Goal: Task Accomplishment & Management: Use online tool/utility

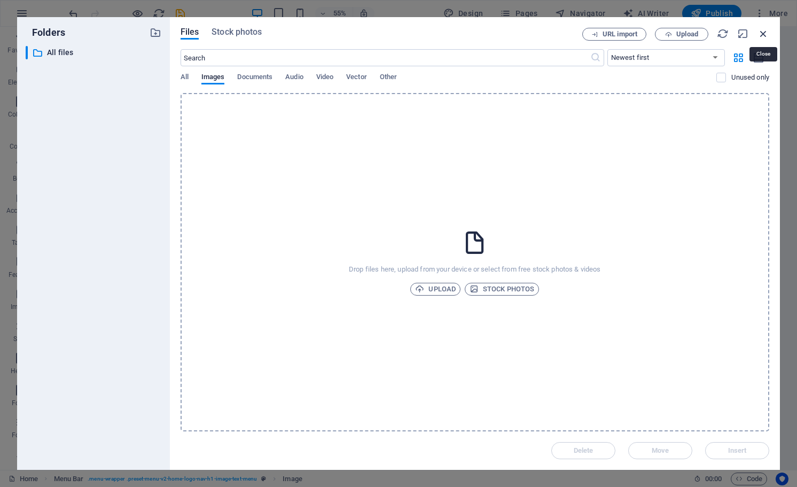
drag, startPoint x: 763, startPoint y: 32, endPoint x: 206, endPoint y: 111, distance: 562.6
click at [763, 32] on icon "button" at bounding box center [763, 34] width 12 height 12
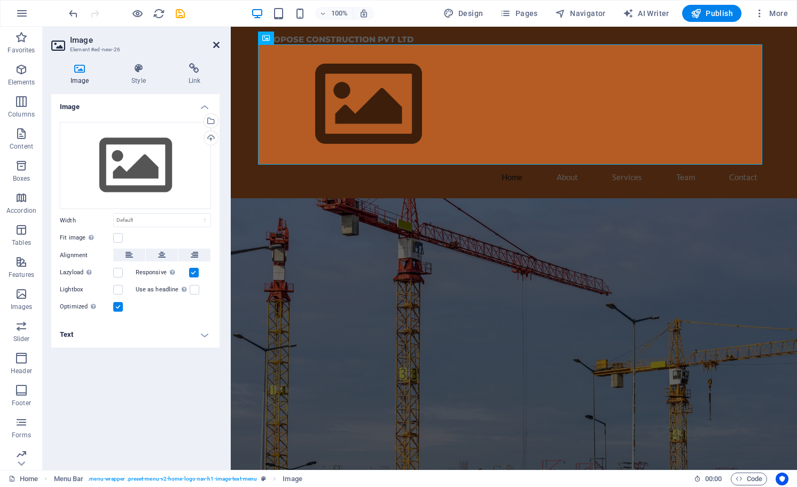
click at [219, 45] on icon at bounding box center [216, 45] width 6 height 9
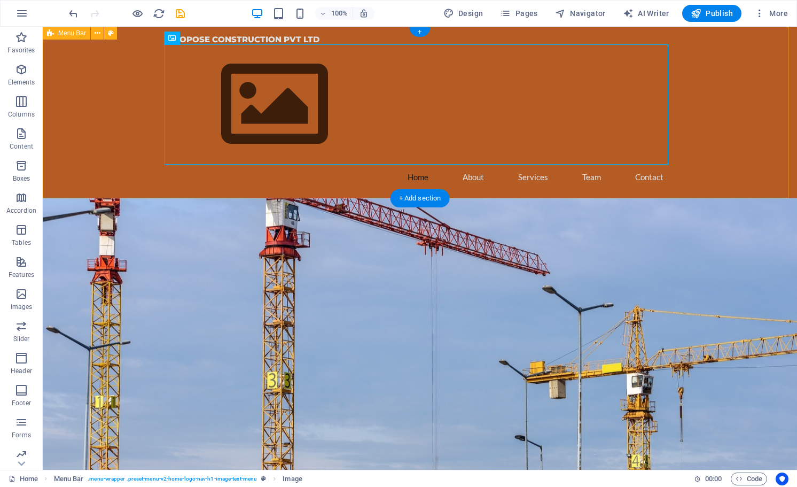
click at [95, 109] on div "PROPOSE CONSTRUCTION PVT LTD Home About Services Team Contact" at bounding box center [420, 112] width 754 height 171
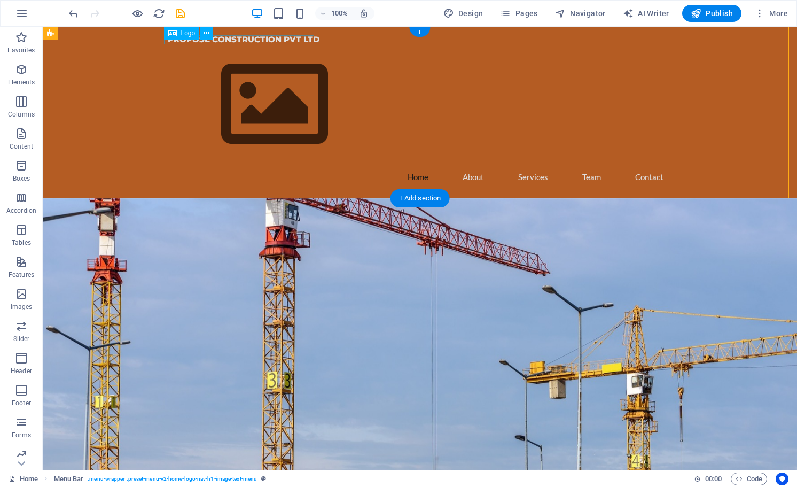
click at [244, 38] on div "PROPOSE CONSTRUCTION PVT LTD" at bounding box center [420, 39] width 504 height 9
click at [235, 85] on figure at bounding box center [420, 104] width 504 height 120
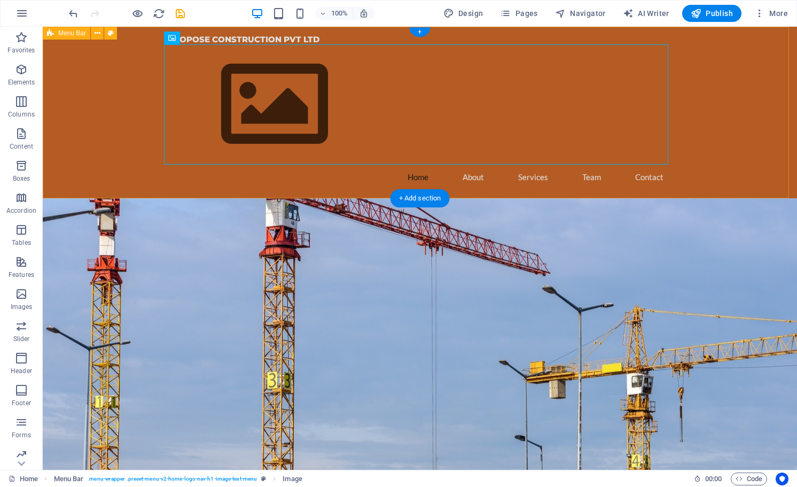
click at [80, 89] on div "PROPOSE CONSTRUCTION PVT LTD Home About Services Team Contact" at bounding box center [420, 112] width 754 height 171
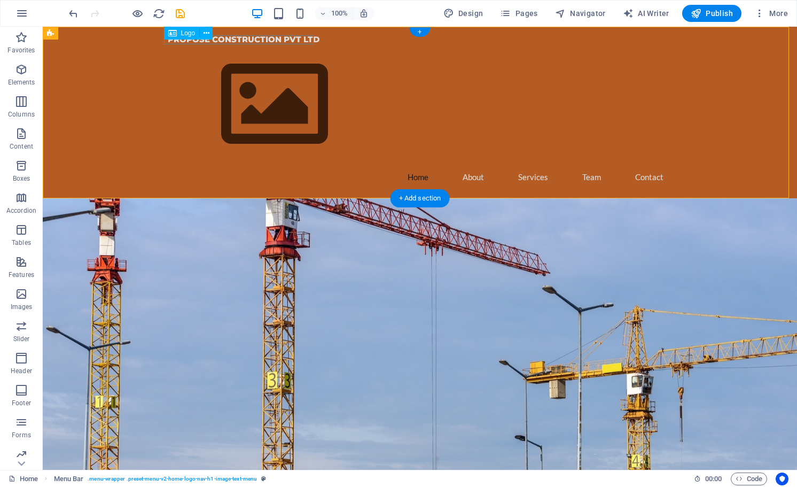
click at [252, 40] on div "PROPOSE CONSTRUCTION PVT LTD" at bounding box center [420, 39] width 504 height 9
click at [287, 125] on figure at bounding box center [420, 104] width 504 height 120
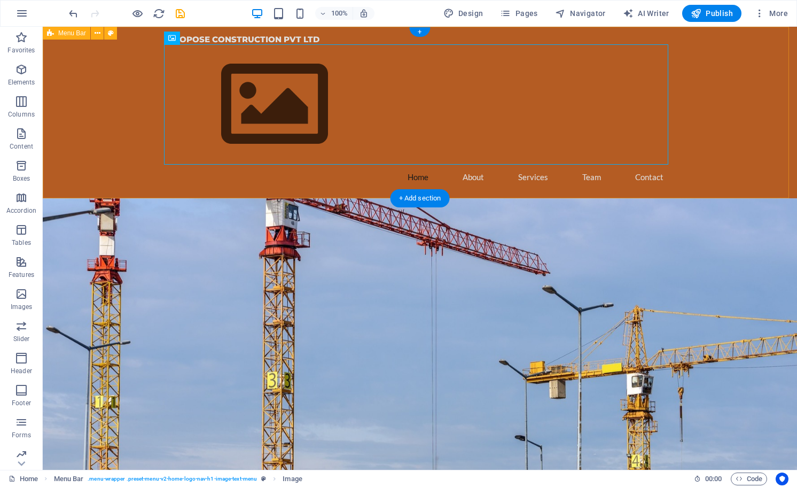
click at [768, 80] on div "PROPOSE CONSTRUCTION PVT LTD Home About Services Team Contact" at bounding box center [420, 112] width 754 height 171
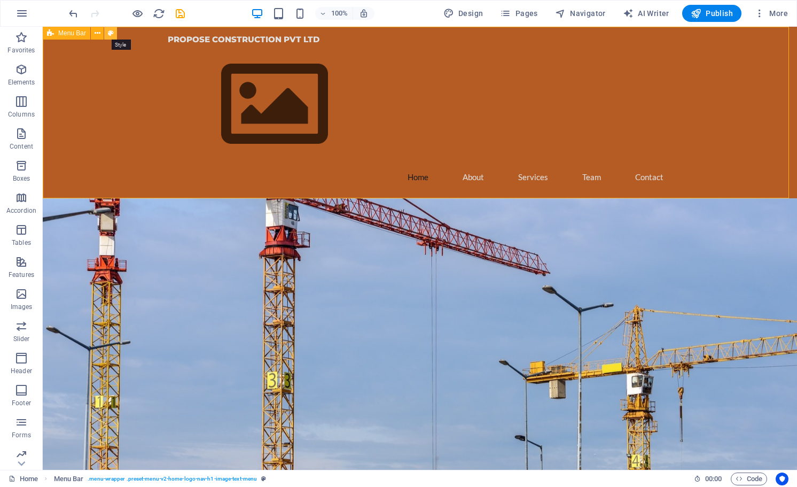
click at [109, 34] on icon at bounding box center [111, 33] width 6 height 11
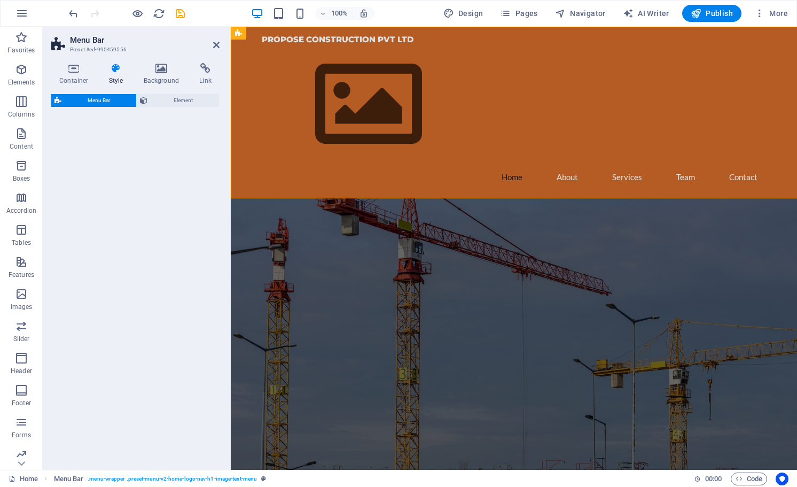
select select "rem"
select select "preset-menu-v2-home-logo-nav-h1-image-text-menu"
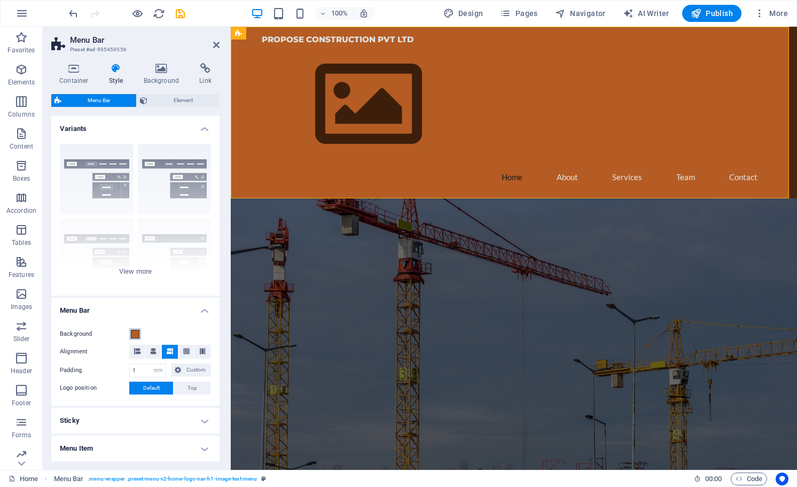
click at [134, 331] on span at bounding box center [135, 334] width 9 height 9
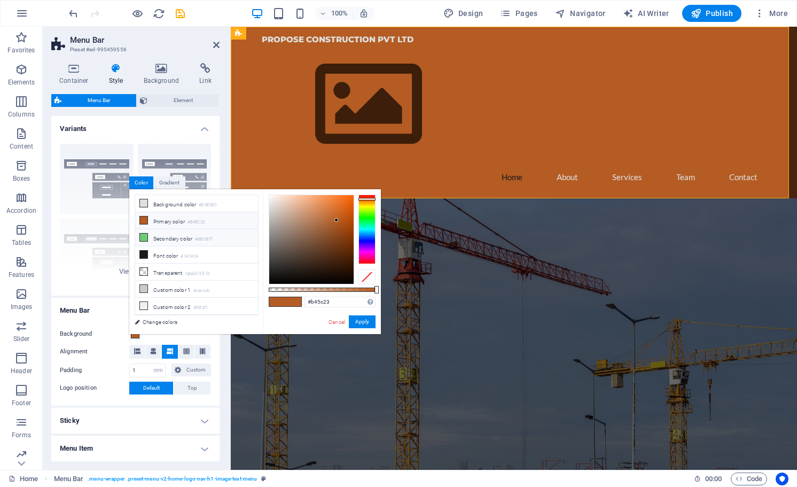
click at [156, 235] on li "Secondary color #6BCB77" at bounding box center [196, 237] width 123 height 17
type input "#6bcb77"
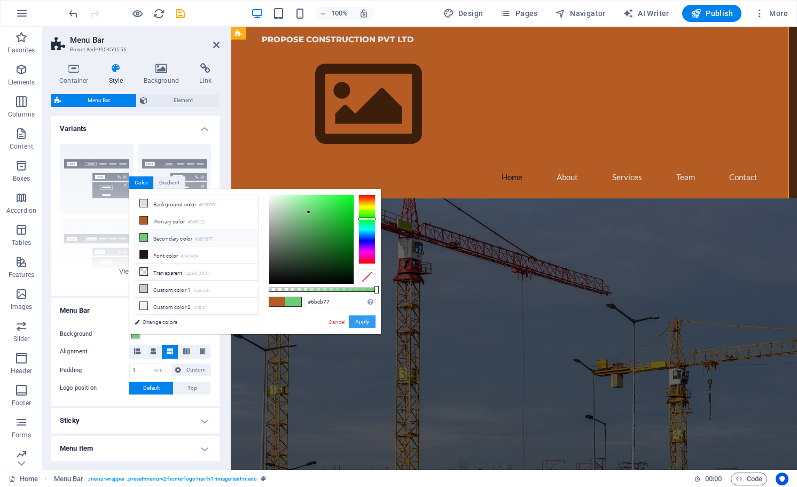
drag, startPoint x: 361, startPoint y: 320, endPoint x: 163, endPoint y: 103, distance: 293.4
click at [361, 320] on button "Apply" at bounding box center [362, 321] width 27 height 13
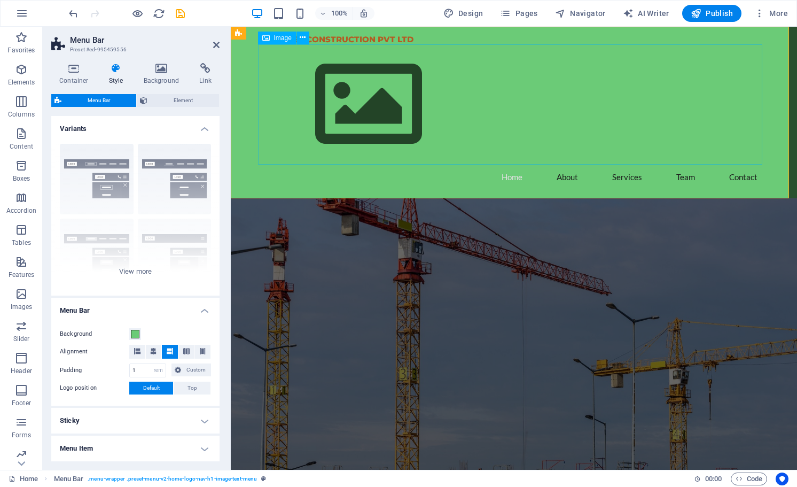
click at [332, 98] on figure at bounding box center [514, 104] width 504 height 120
click at [275, 36] on span "Image" at bounding box center [283, 38] width 18 height 6
click at [305, 39] on icon at bounding box center [303, 37] width 6 height 11
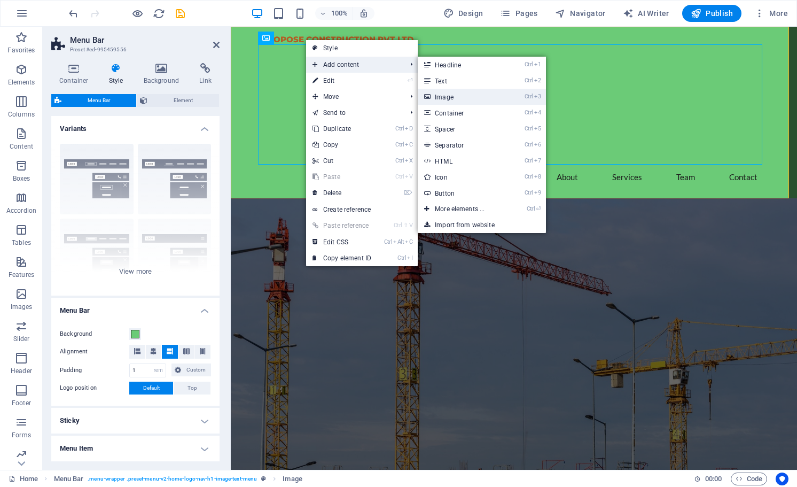
click at [464, 96] on link "Ctrl 3 Image" at bounding box center [462, 97] width 88 height 16
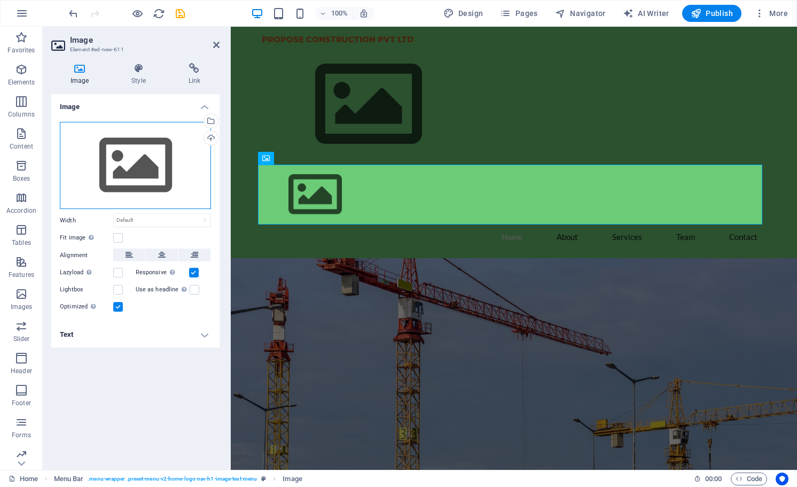
click at [111, 160] on div "Drag files here, click to choose files or select files from Files or our free s…" at bounding box center [135, 166] width 151 height 88
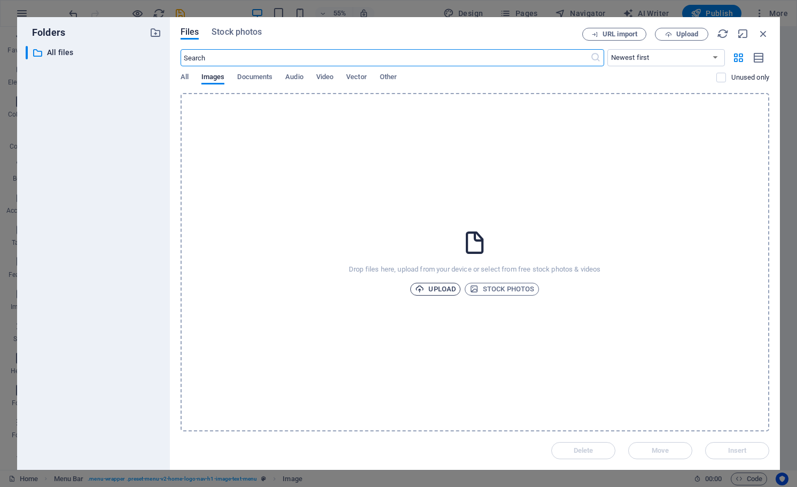
click at [445, 290] on span "Upload" at bounding box center [435, 289] width 41 height 13
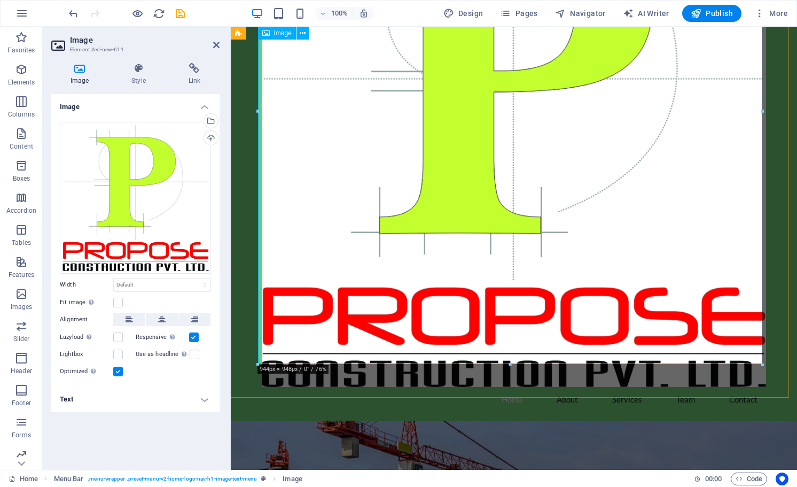
scroll to position [267, 0]
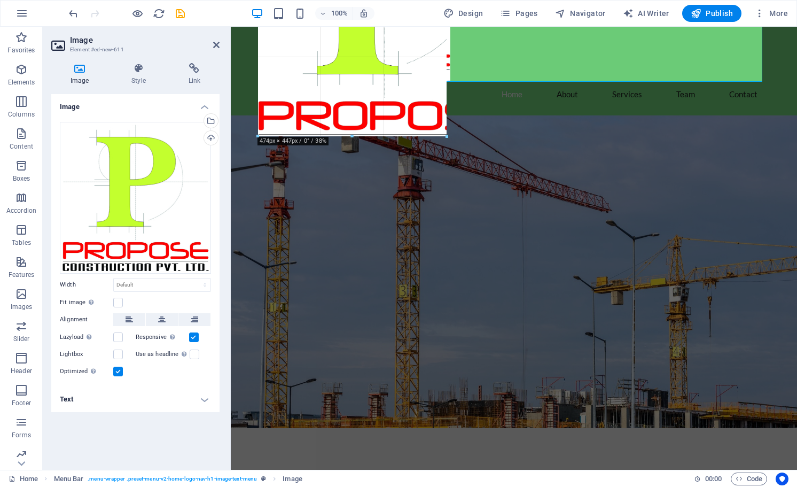
drag, startPoint x: 763, startPoint y: 403, endPoint x: 359, endPoint y: 81, distance: 516.9
type input "353"
select select "px"
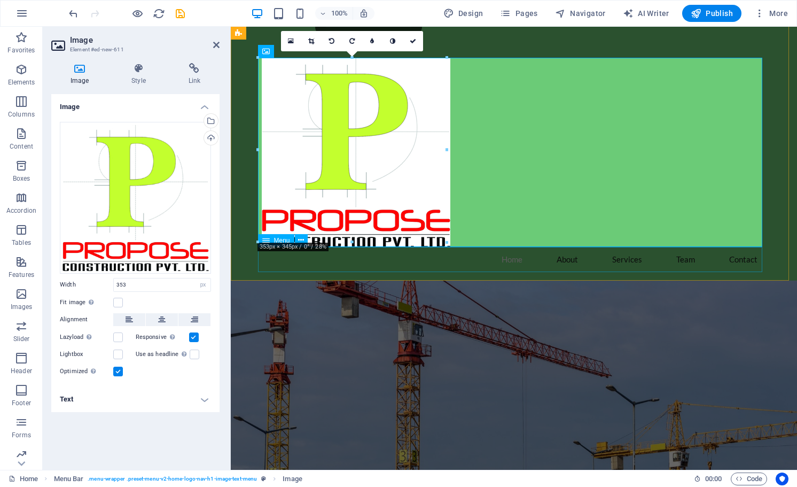
scroll to position [0, 0]
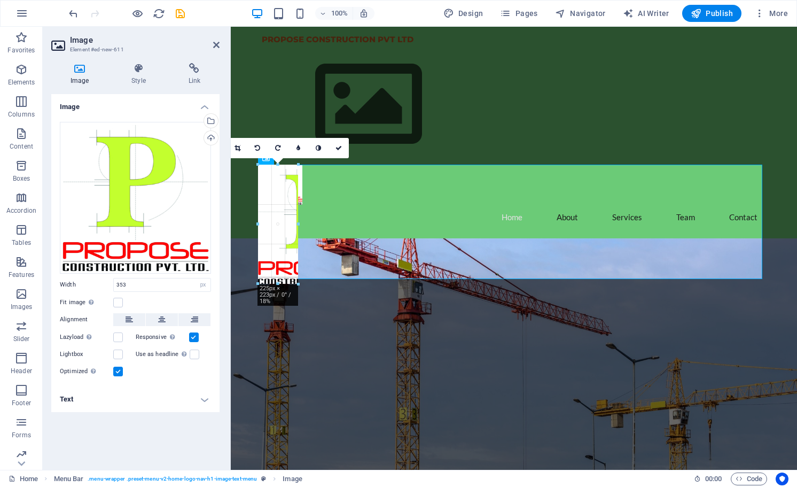
drag, startPoint x: 260, startPoint y: 165, endPoint x: 462, endPoint y: 314, distance: 251.4
type input "76"
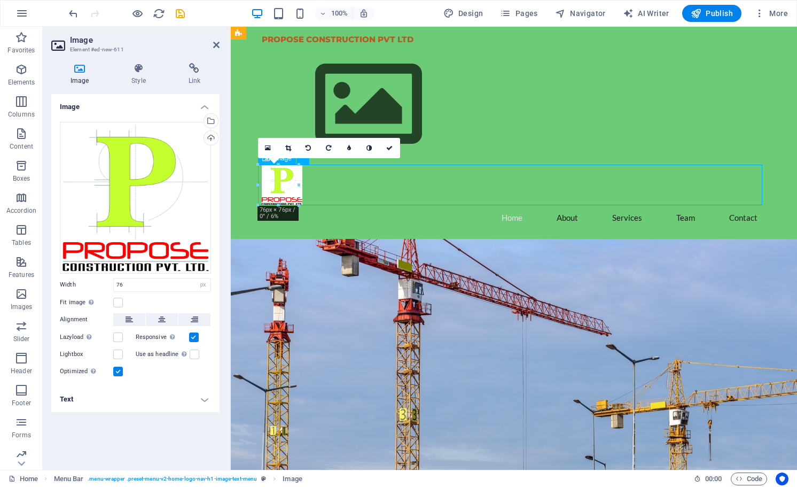
drag, startPoint x: 275, startPoint y: 177, endPoint x: 374, endPoint y: 179, distance: 99.9
click at [374, 179] on figure at bounding box center [514, 185] width 504 height 41
click at [391, 147] on icon at bounding box center [389, 148] width 6 height 6
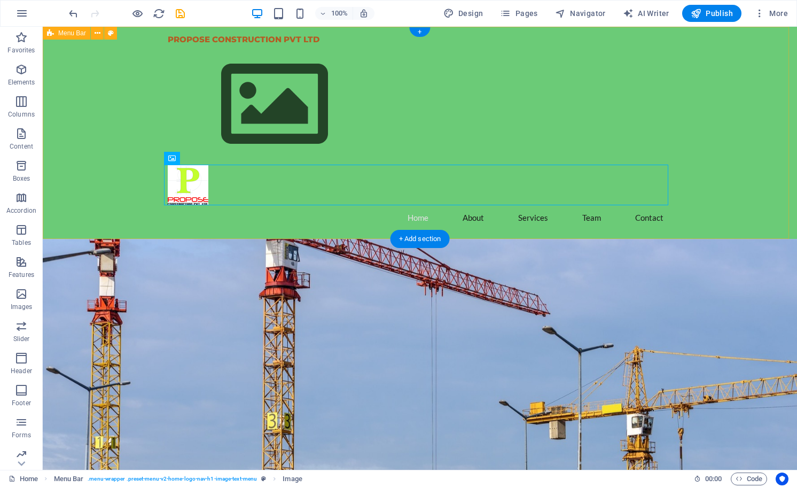
click at [129, 152] on div "PROPOSE CONSTRUCTION PVT LTD Home About Services Team Contact" at bounding box center [420, 133] width 754 height 212
click at [517, 88] on figure at bounding box center [420, 104] width 504 height 120
click at [327, 110] on figure at bounding box center [420, 104] width 504 height 120
click at [127, 125] on div "PROPOSE CONSTRUCTION PVT LTD Home About Services Team Contact" at bounding box center [420, 133] width 754 height 212
click at [186, 184] on figure at bounding box center [420, 185] width 504 height 41
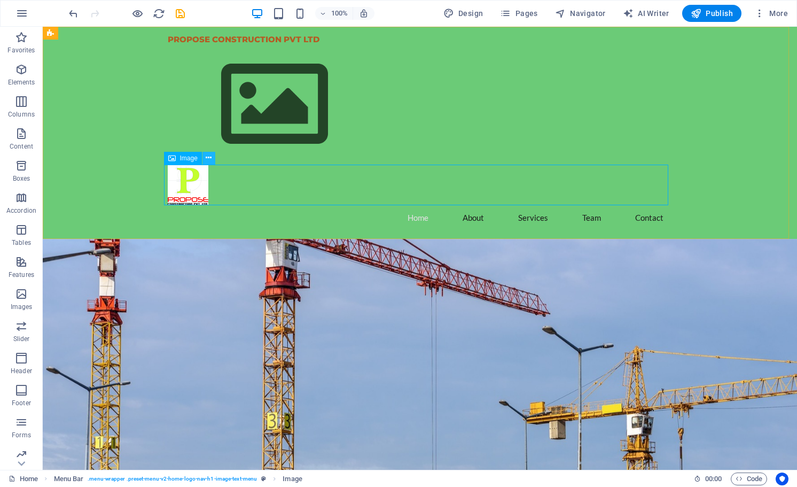
click at [206, 154] on icon at bounding box center [209, 157] width 6 height 11
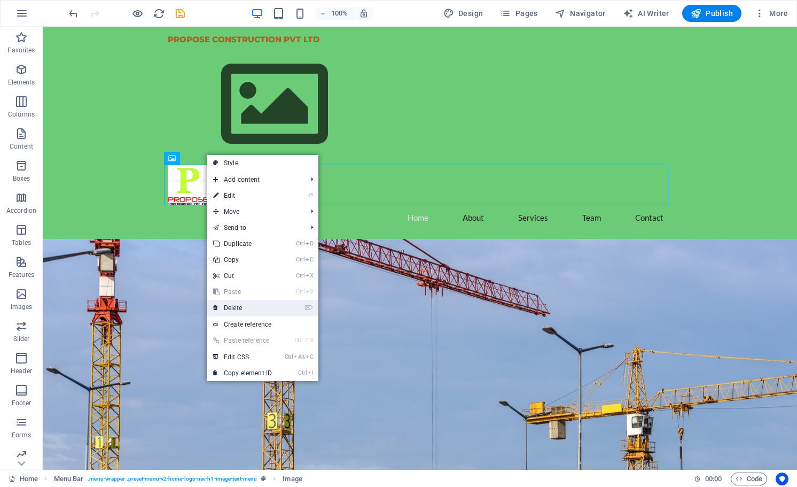
drag, startPoint x: 246, startPoint y: 308, endPoint x: 250, endPoint y: 77, distance: 230.8
click at [246, 308] on link "⌦ Delete" at bounding box center [243, 308] width 72 height 16
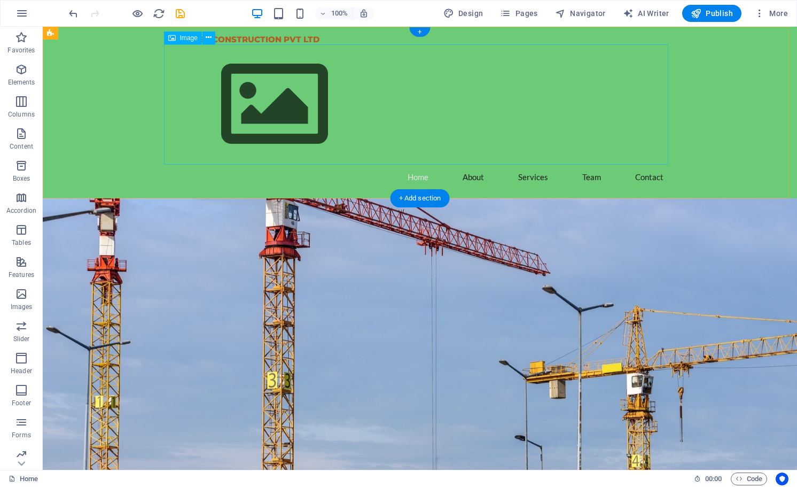
click at [260, 113] on figure at bounding box center [420, 104] width 504 height 120
